Goal: Transaction & Acquisition: Book appointment/travel/reservation

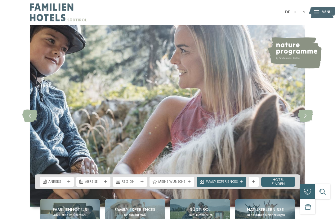
click at [67, 184] on div at bounding box center [68, 181] width 5 height 3
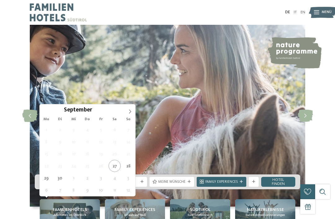
click at [131, 115] on span at bounding box center [130, 110] width 11 height 11
type div "12.10.2025"
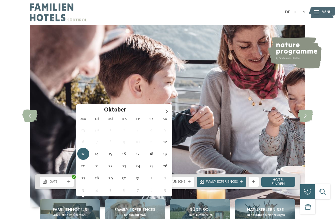
type div "16.10.2025"
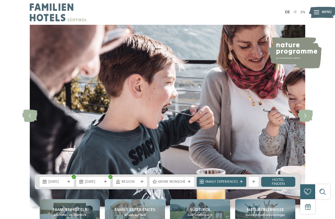
click at [185, 185] on span "Meine Wünsche" at bounding box center [171, 182] width 27 height 5
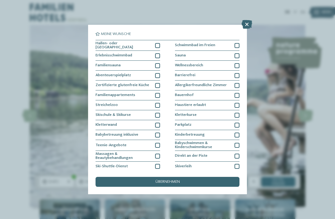
click at [159, 46] on div at bounding box center [157, 45] width 5 height 5
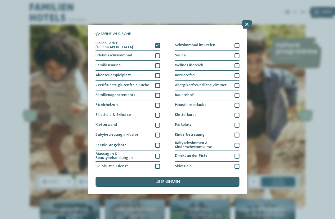
click at [157, 45] on icon at bounding box center [157, 45] width 3 height 3
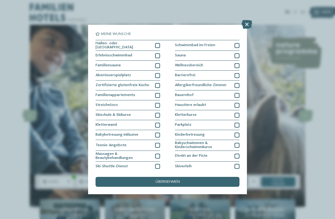
click at [180, 177] on div "übernehmen" at bounding box center [168, 182] width 144 height 10
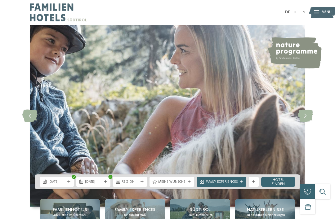
click at [279, 187] on link "Hotel finden" at bounding box center [278, 182] width 34 height 10
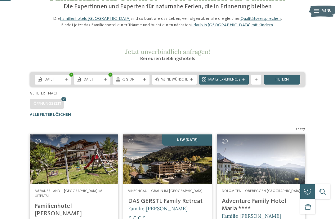
scroll to position [40, 0]
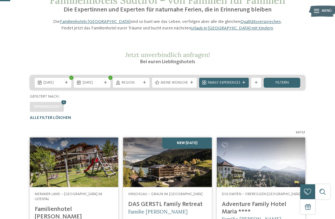
click at [284, 88] on div "filtern" at bounding box center [282, 83] width 37 height 10
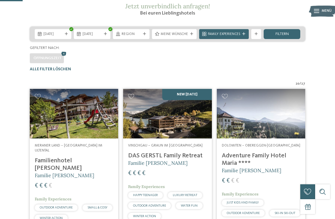
scroll to position [90, 0]
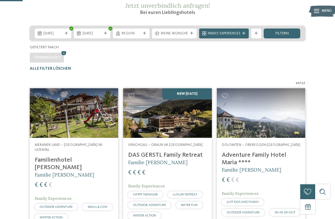
click at [257, 35] on icon at bounding box center [256, 33] width 3 height 3
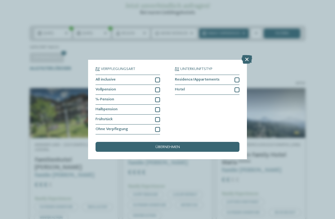
click at [159, 107] on div at bounding box center [157, 109] width 5 height 5
click at [185, 142] on div "übernehmen" at bounding box center [168, 147] width 144 height 10
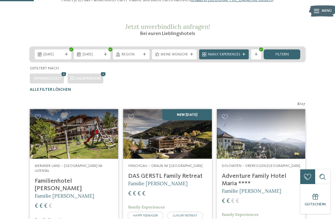
scroll to position [56, 0]
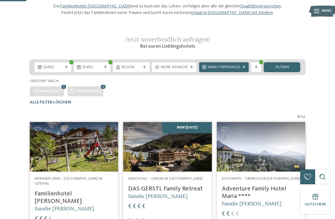
click at [227, 72] on div "Family Experiences" at bounding box center [224, 67] width 50 height 10
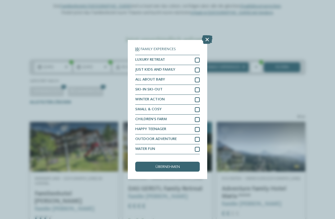
click at [207, 35] on icon at bounding box center [207, 39] width 11 height 9
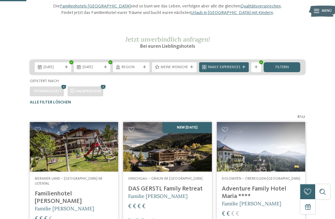
click at [191, 72] on div "Meine Wünsche" at bounding box center [174, 67] width 45 height 10
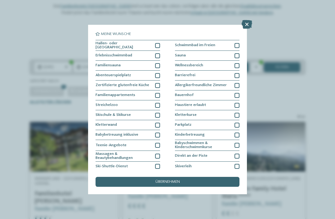
click at [158, 47] on div "Hallen- oder [GEOGRAPHIC_DATA]" at bounding box center [128, 45] width 65 height 11
click at [165, 180] on span "übernehmen" at bounding box center [167, 182] width 24 height 4
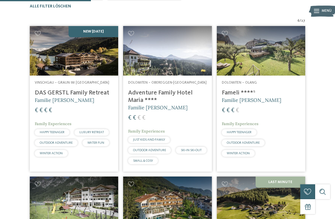
scroll to position [152, 0]
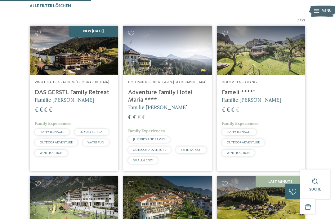
click at [105, 101] on div "Vinschgau – Graun im Vinschgau am Reschensee DAS GERSTL Family Retreat Familie …" at bounding box center [74, 119] width 88 height 88
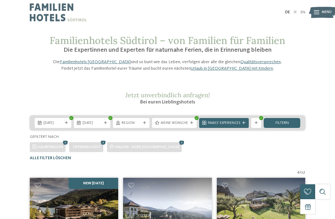
click at [139, 126] on div "Region" at bounding box center [131, 122] width 22 height 5
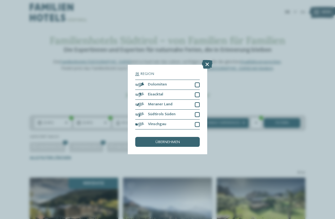
click at [196, 102] on div at bounding box center [197, 104] width 5 height 5
click at [197, 112] on div at bounding box center [197, 114] width 5 height 5
click at [182, 137] on div "übernehmen" at bounding box center [167, 142] width 65 height 10
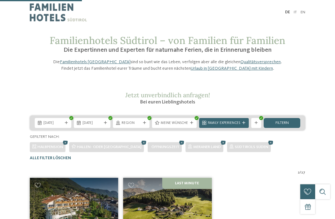
scroll to position [152, 0]
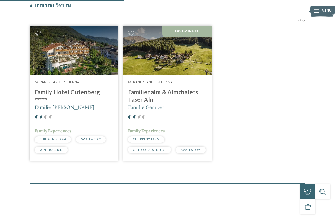
click at [103, 75] on img at bounding box center [74, 51] width 88 height 50
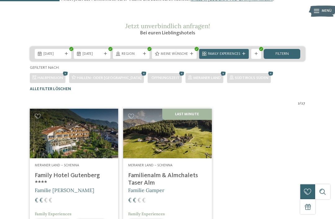
scroll to position [70, 0]
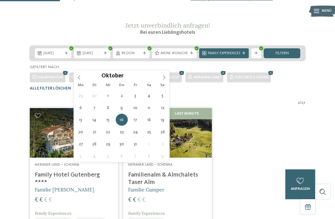
type div "15.10.2025"
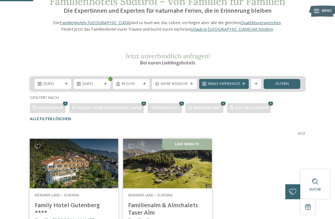
scroll to position [23, 0]
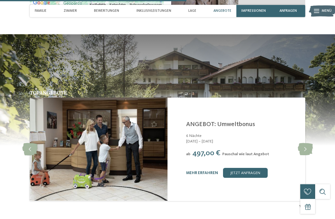
scroll to position [1005, 0]
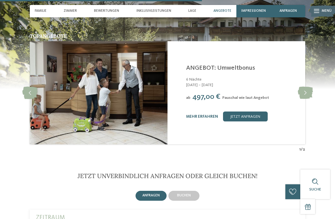
click at [190, 195] on div "buchen" at bounding box center [183, 196] width 31 height 10
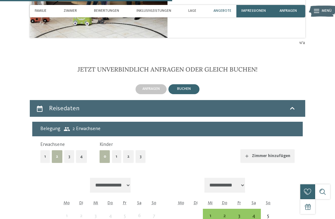
scroll to position [1129, 0]
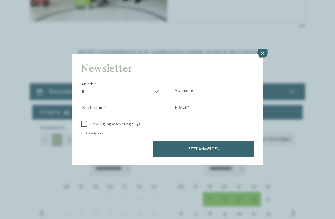
click at [263, 49] on icon at bounding box center [262, 53] width 11 height 9
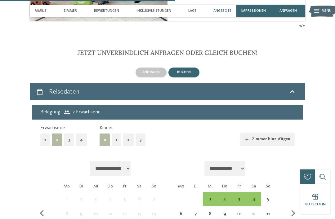
click at [119, 140] on button "1" at bounding box center [117, 140] width 10 height 13
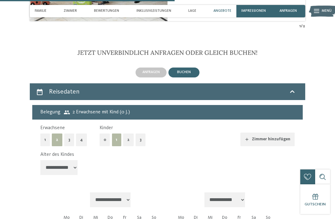
click at [128, 143] on button "2" at bounding box center [128, 140] width 11 height 13
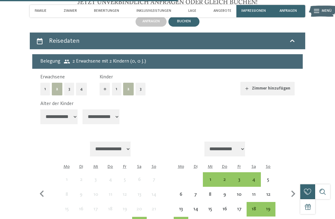
scroll to position [1182, 0]
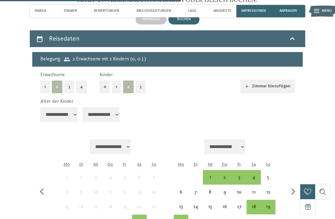
click at [69, 116] on select "**********" at bounding box center [58, 114] width 37 height 15
select select "**"
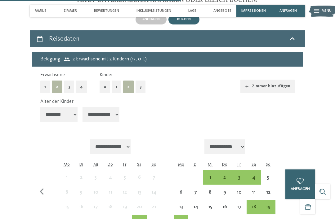
click at [106, 113] on select "**********" at bounding box center [100, 114] width 37 height 15
select select "*"
click at [228, 141] on select "**********" at bounding box center [224, 147] width 41 height 15
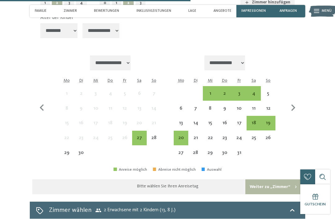
scroll to position [1271, 0]
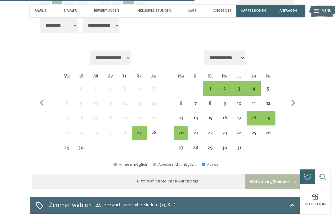
click at [254, 101] on div "11" at bounding box center [253, 107] width 13 height 13
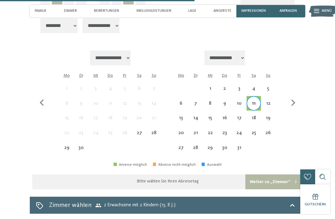
click at [271, 101] on div "12" at bounding box center [267, 107] width 13 height 13
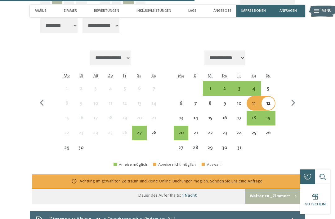
click at [269, 101] on div "12" at bounding box center [267, 107] width 13 height 13
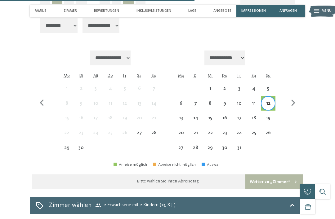
click at [211, 116] on div "15" at bounding box center [209, 122] width 13 height 13
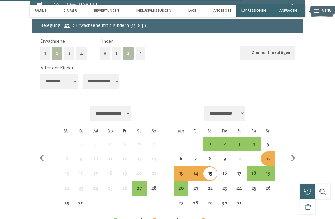
scroll to position [1220, 0]
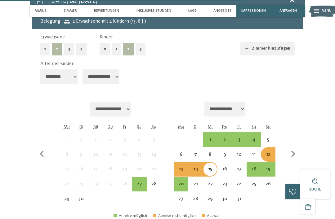
click at [255, 167] on div "18" at bounding box center [253, 173] width 13 height 13
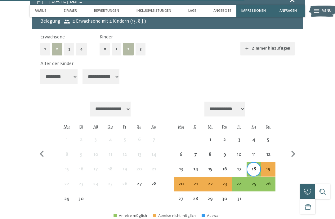
click at [208, 182] on div "22" at bounding box center [209, 188] width 13 height 13
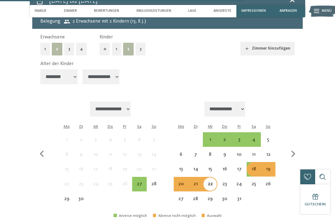
click at [213, 137] on div "1" at bounding box center [209, 143] width 13 height 13
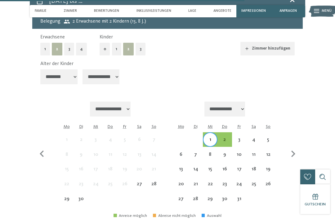
click at [251, 137] on div "4" at bounding box center [253, 143] width 13 height 13
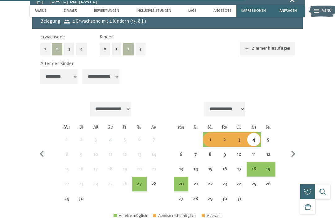
click at [239, 137] on div "3" at bounding box center [239, 143] width 13 height 13
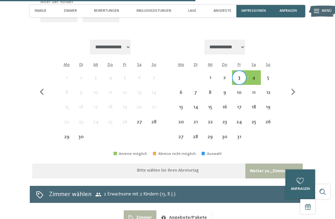
scroll to position [1277, 0]
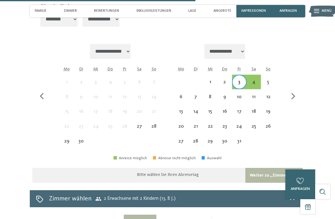
click at [185, 95] on div "6" at bounding box center [180, 101] width 13 height 13
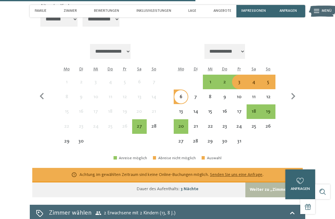
click at [238, 80] on div "3" at bounding box center [239, 86] width 13 height 13
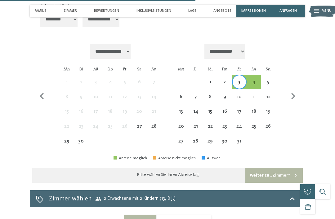
click at [186, 95] on div "6" at bounding box center [180, 101] width 13 height 13
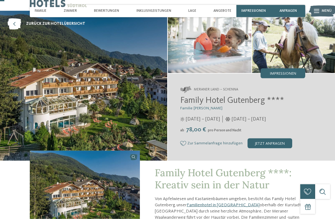
scroll to position [0, 0]
